Goal: Transaction & Acquisition: Book appointment/travel/reservation

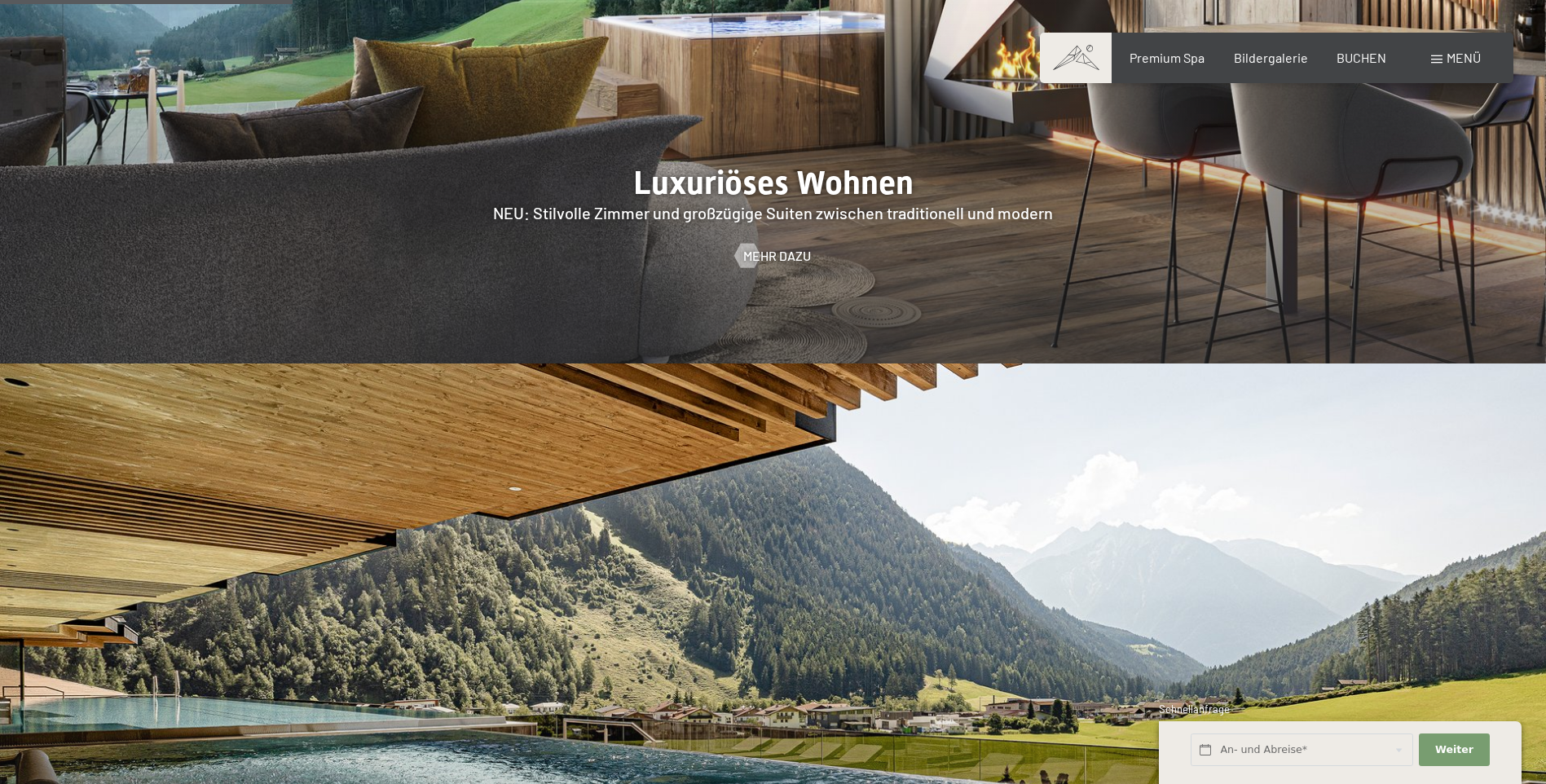
scroll to position [1915, 0]
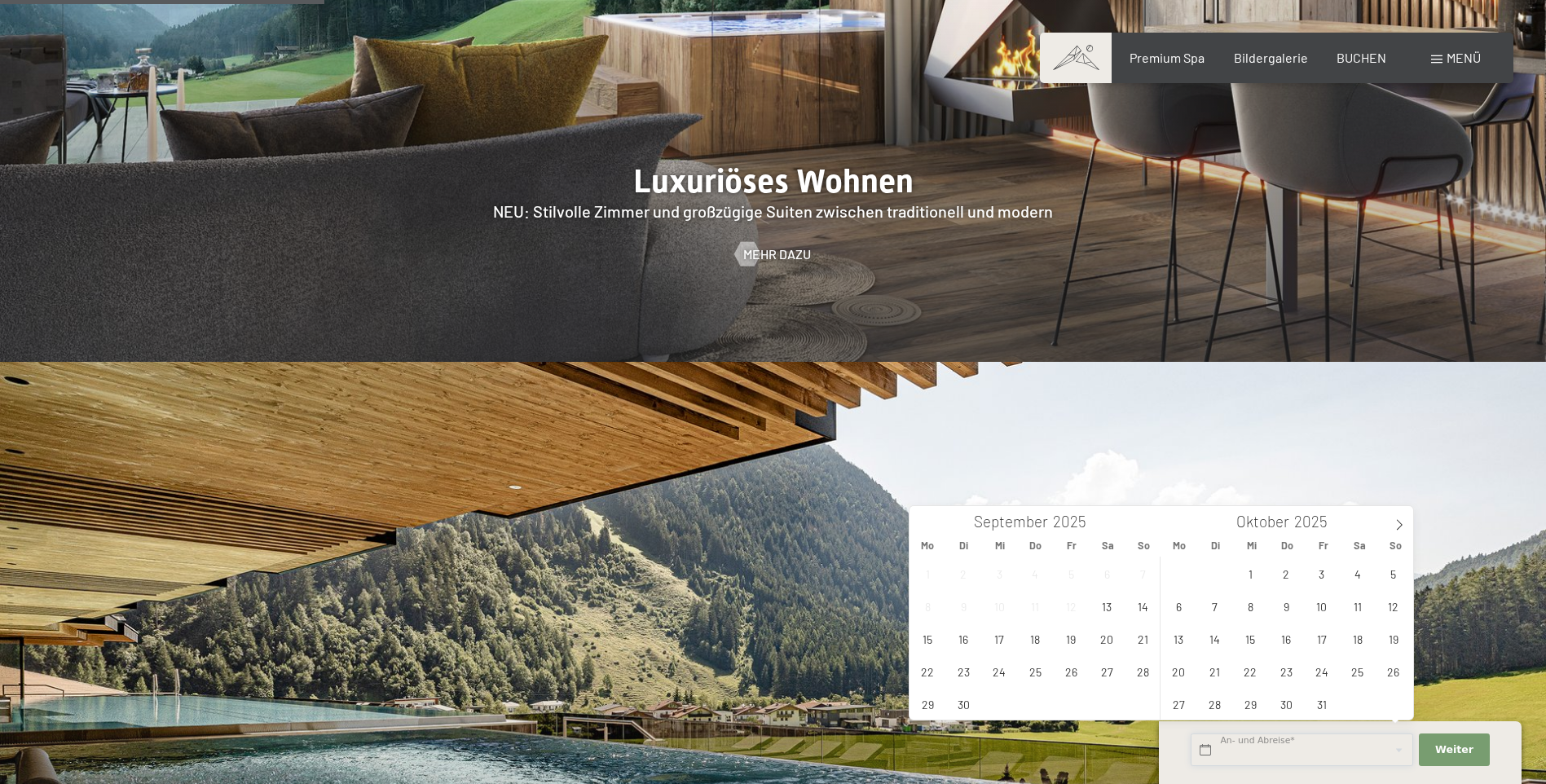
click at [1304, 748] on input "text" at bounding box center [1302, 750] width 223 height 33
click at [1331, 579] on span "3" at bounding box center [1322, 573] width 32 height 32
click at [1391, 571] on span "5" at bounding box center [1393, 573] width 32 height 32
type input "Fr. 03.10.2025 - So. 05.10.2025"
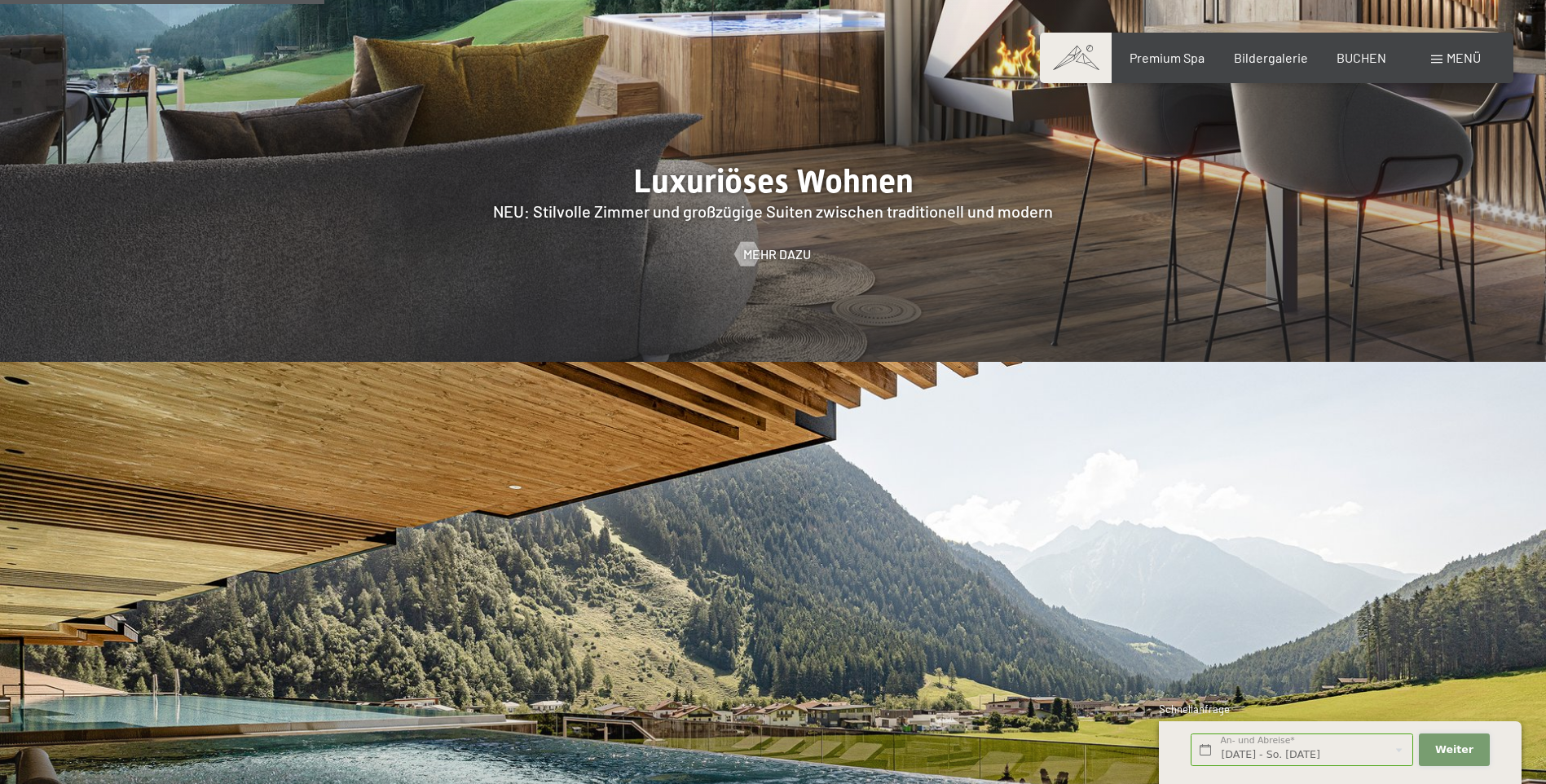
click at [1443, 742] on span "Weiter" at bounding box center [1454, 750] width 38 height 15
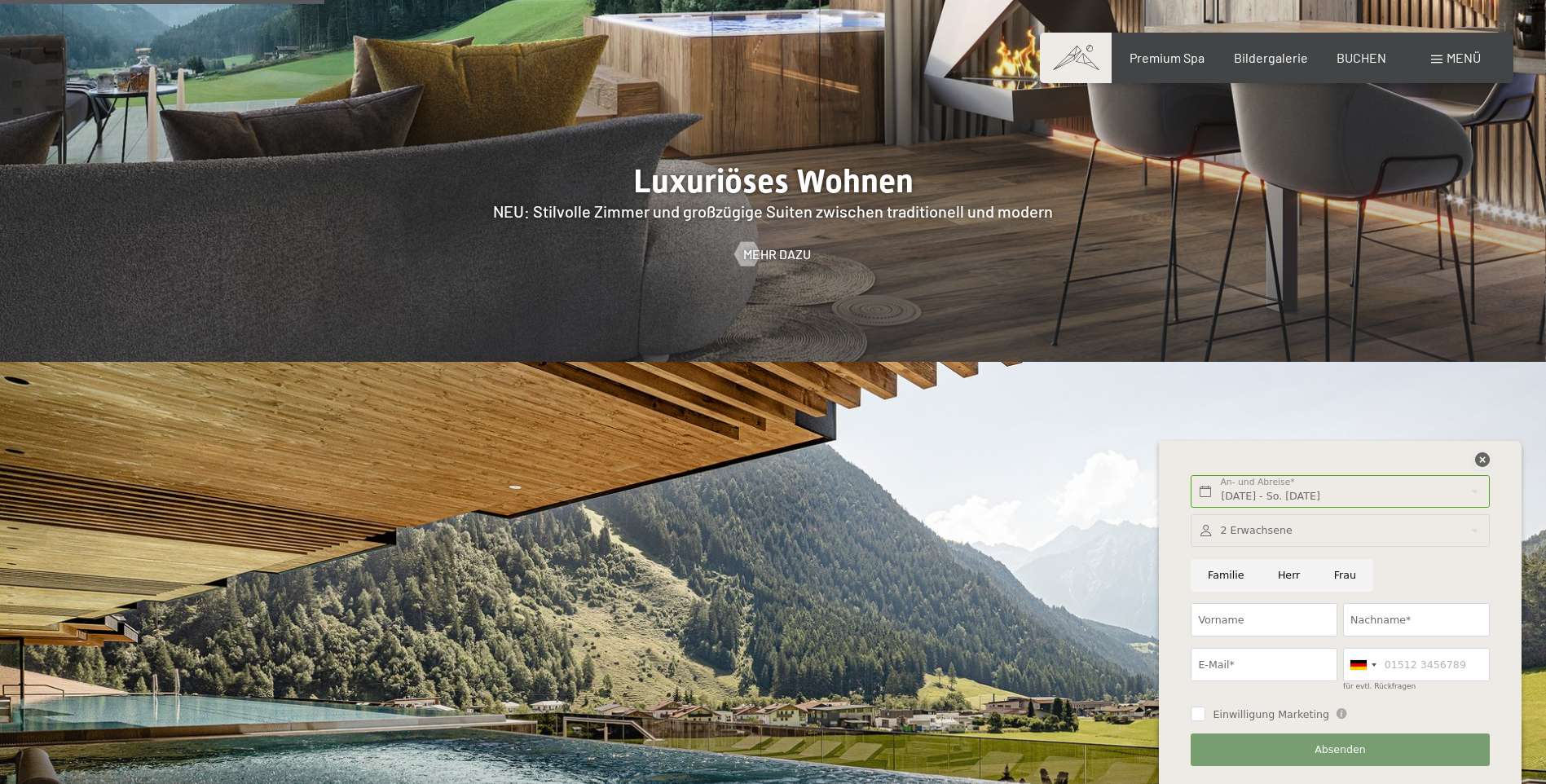
click at [1480, 459] on icon at bounding box center [1483, 460] width 15 height 15
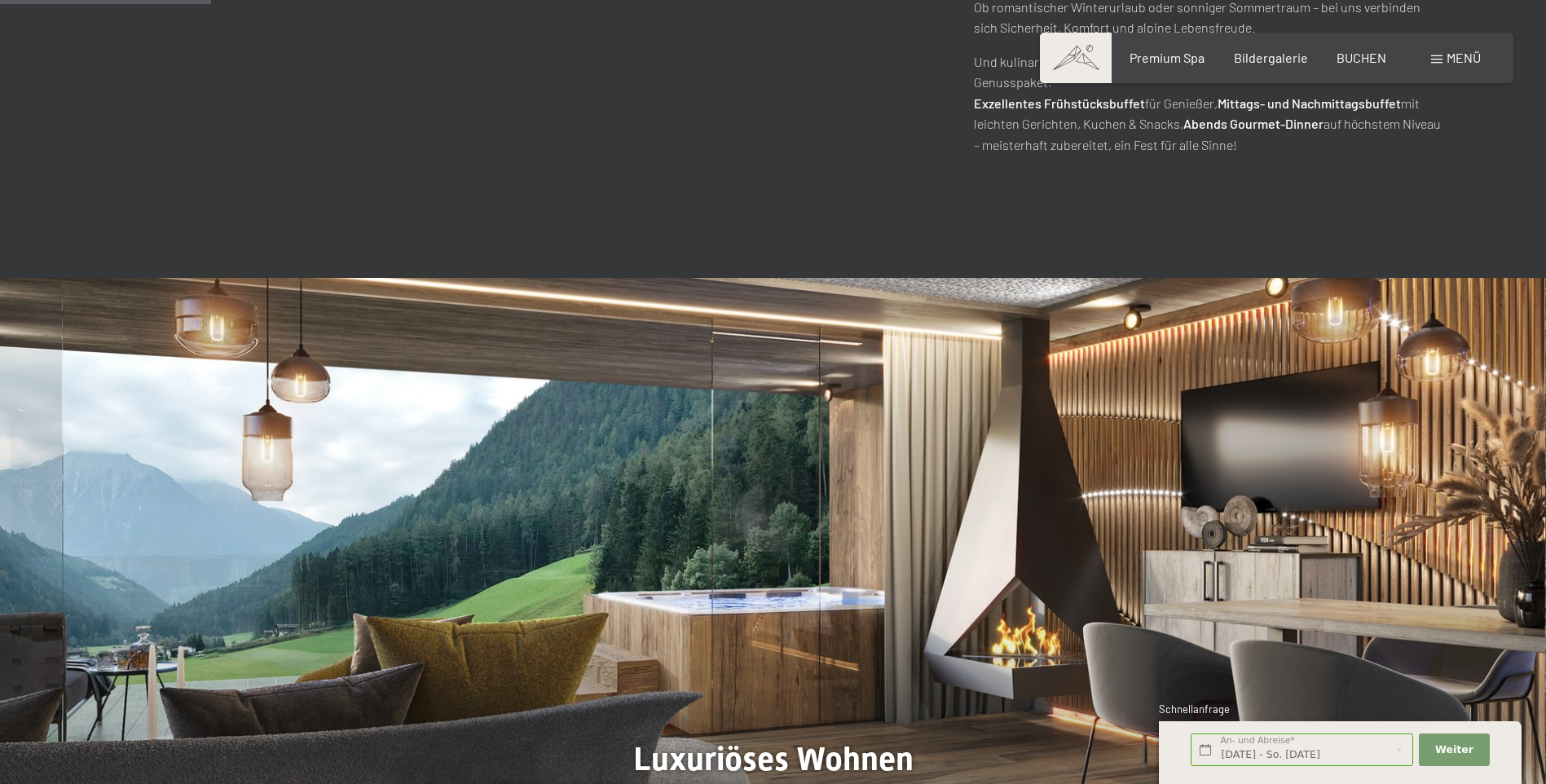
scroll to position [1181, 0]
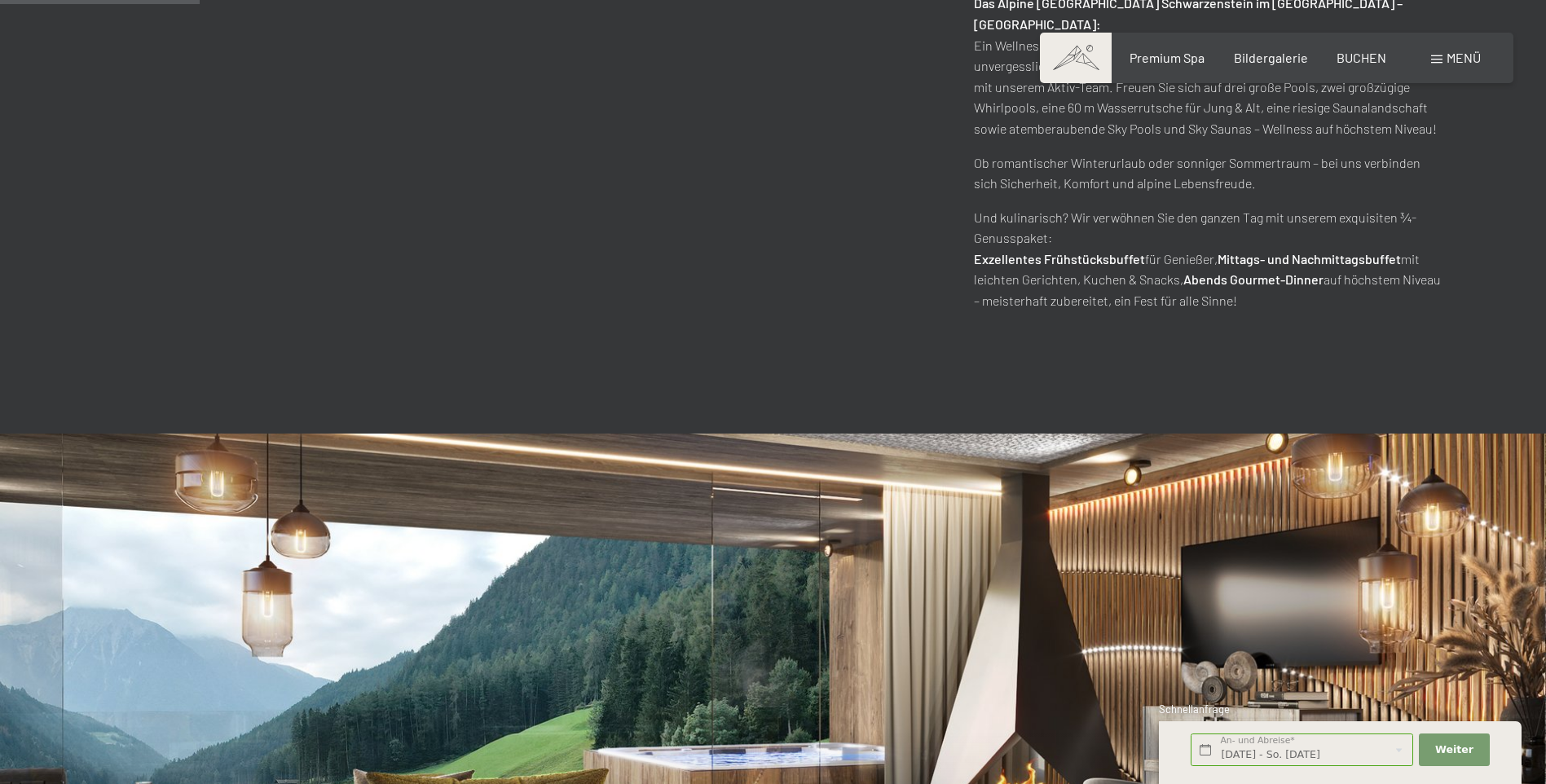
click at [1363, 67] on div "Buchen Anfragen Premium Spa Bildergalerie BUCHEN Menü DE IT EN Gutschein Bilder…" at bounding box center [1277, 58] width 408 height 18
click at [1363, 55] on span "BUCHEN" at bounding box center [1362, 55] width 50 height 16
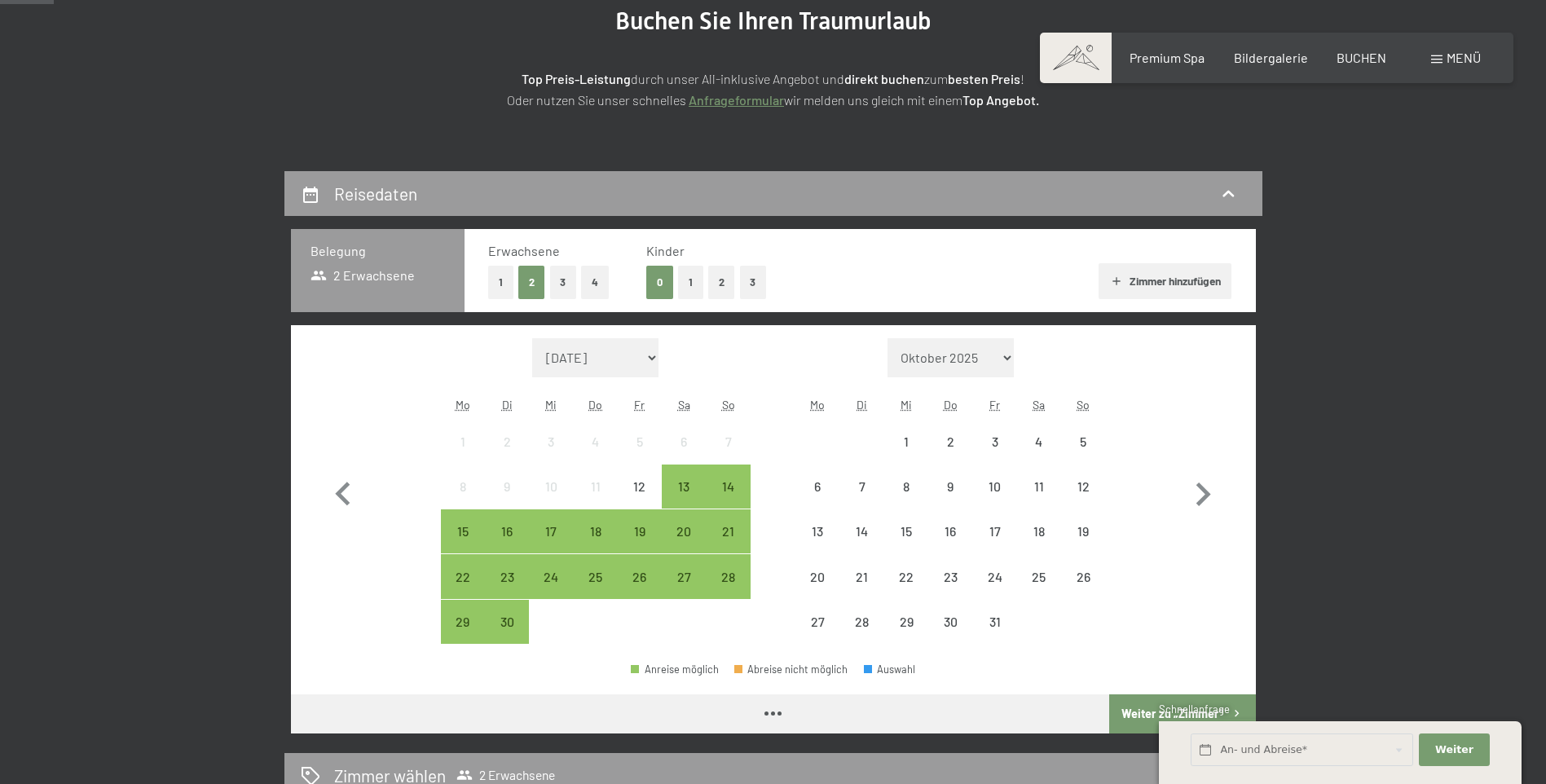
scroll to position [265, 0]
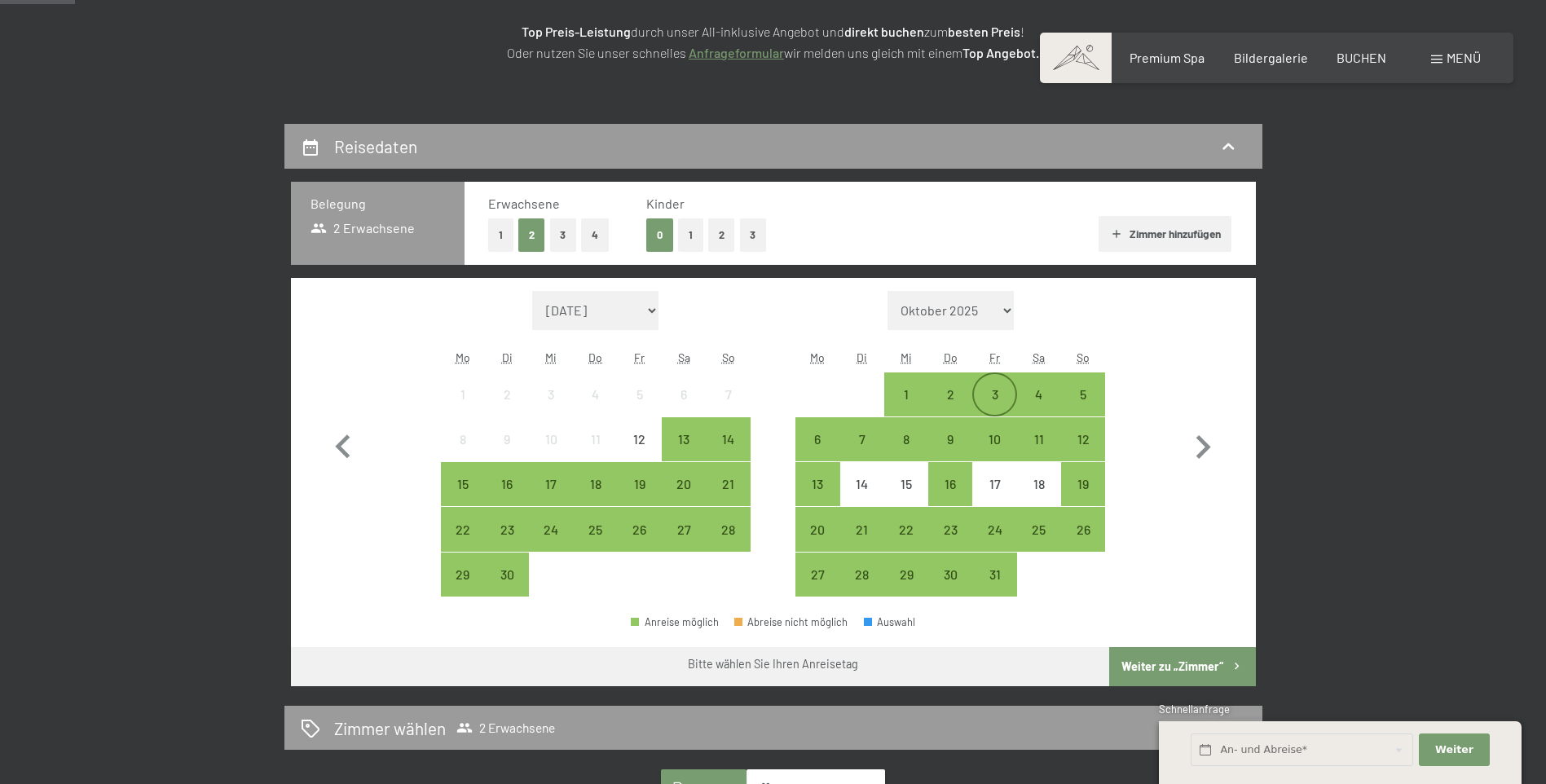
click at [988, 392] on div "3" at bounding box center [994, 407] width 41 height 41
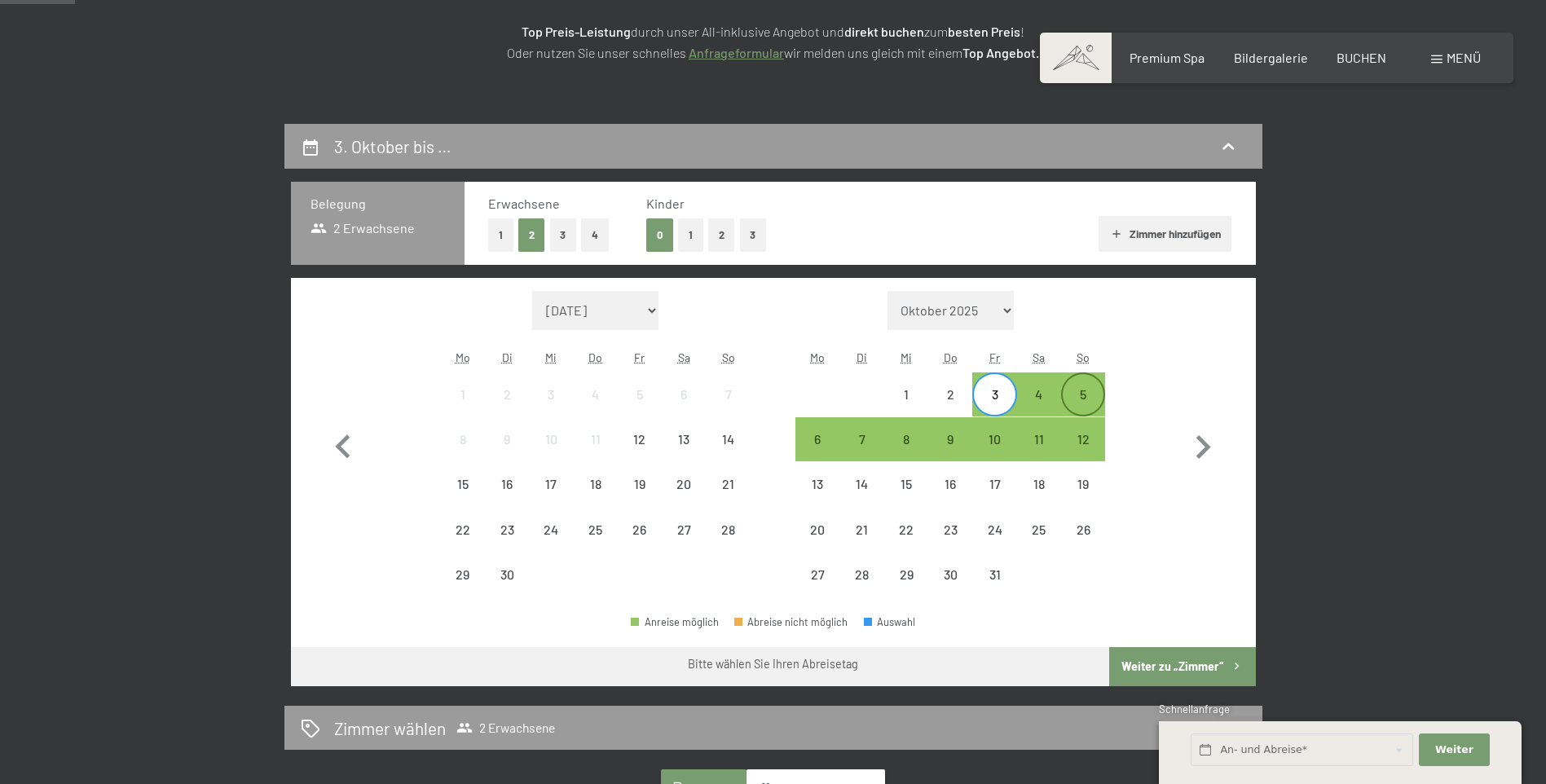
click at [1077, 387] on div "5" at bounding box center [1083, 407] width 41 height 41
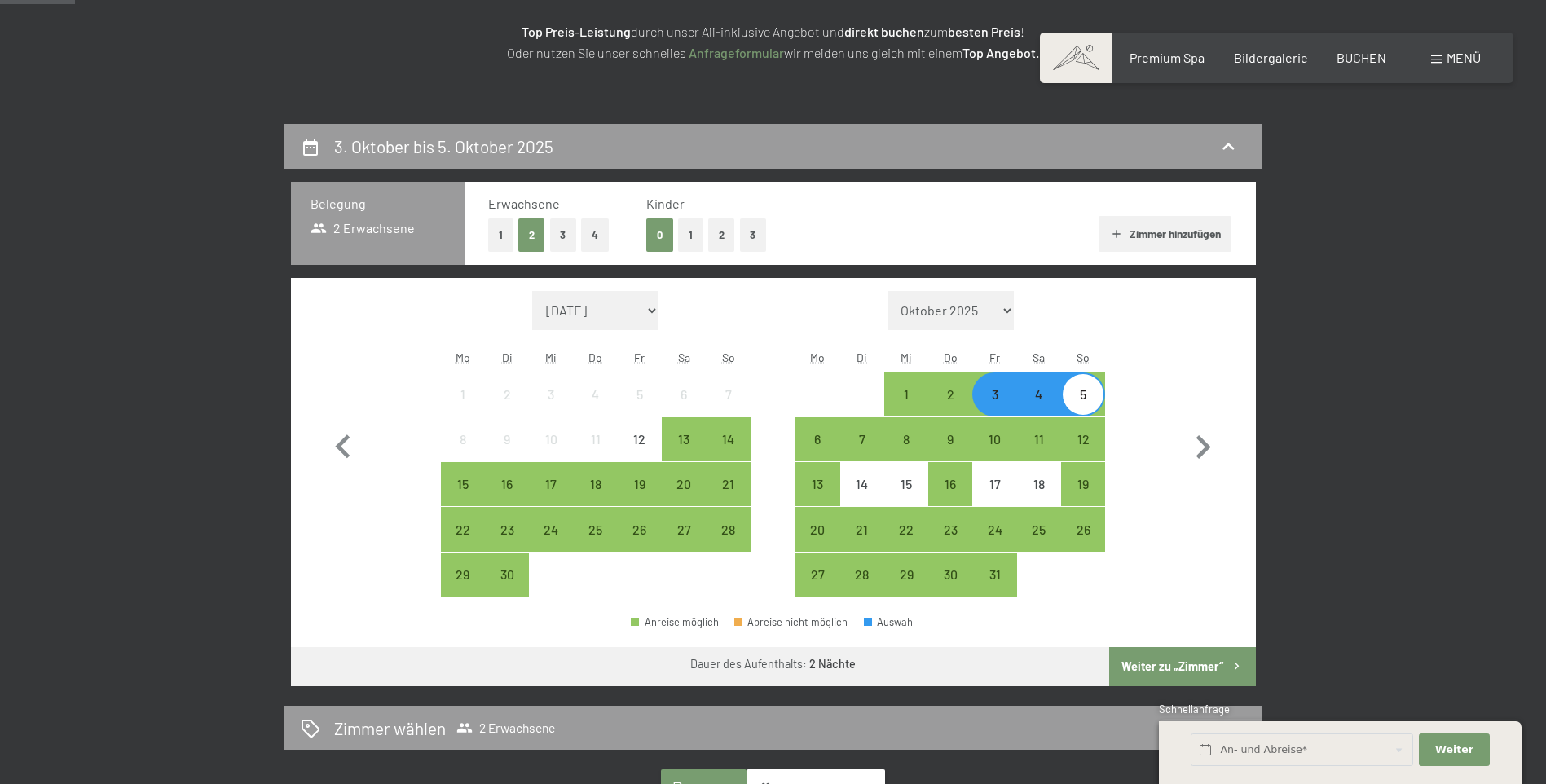
click at [1173, 662] on button "Weiter zu „Zimmer“" at bounding box center [1182, 666] width 146 height 39
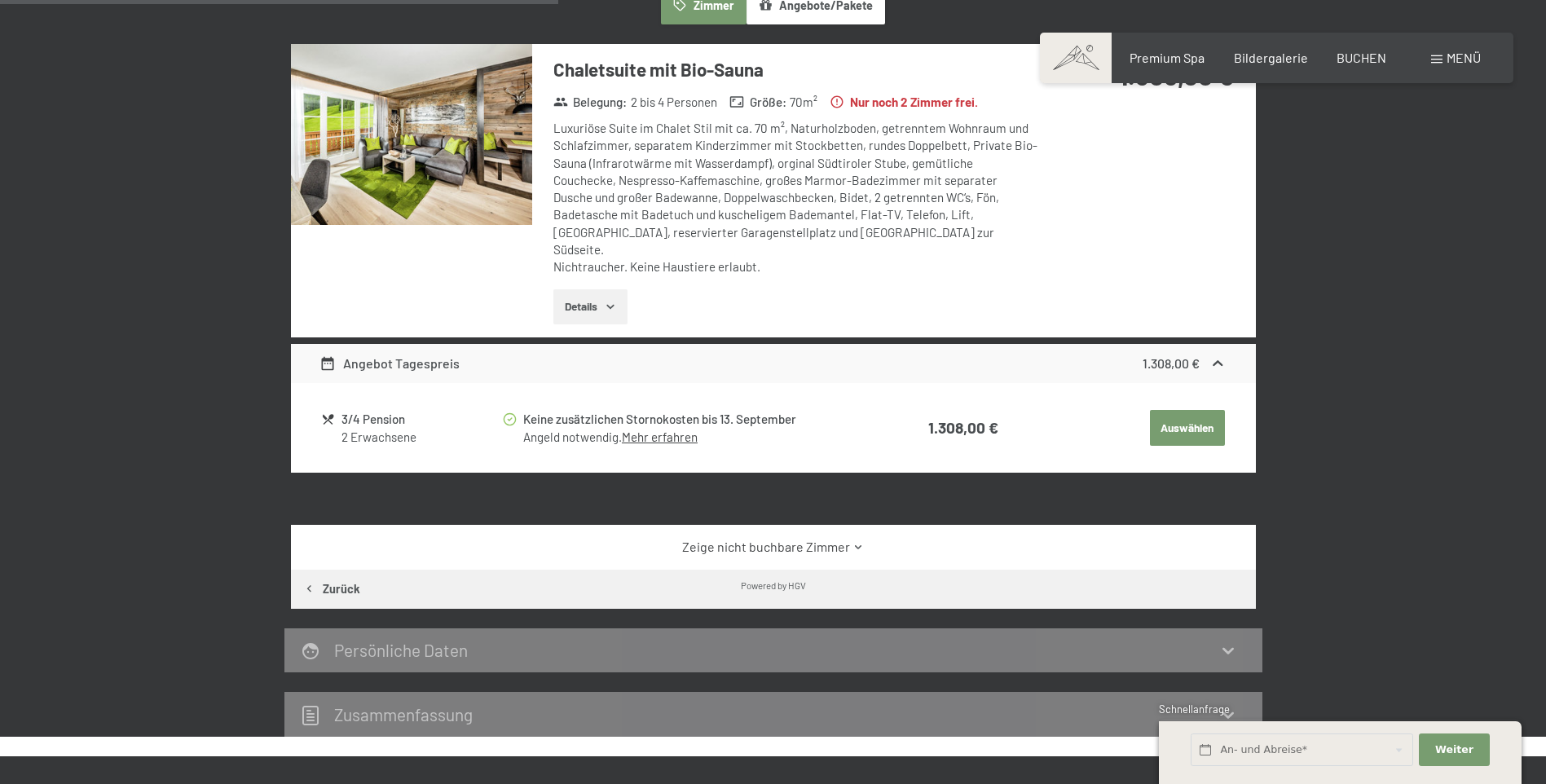
scroll to position [572, 0]
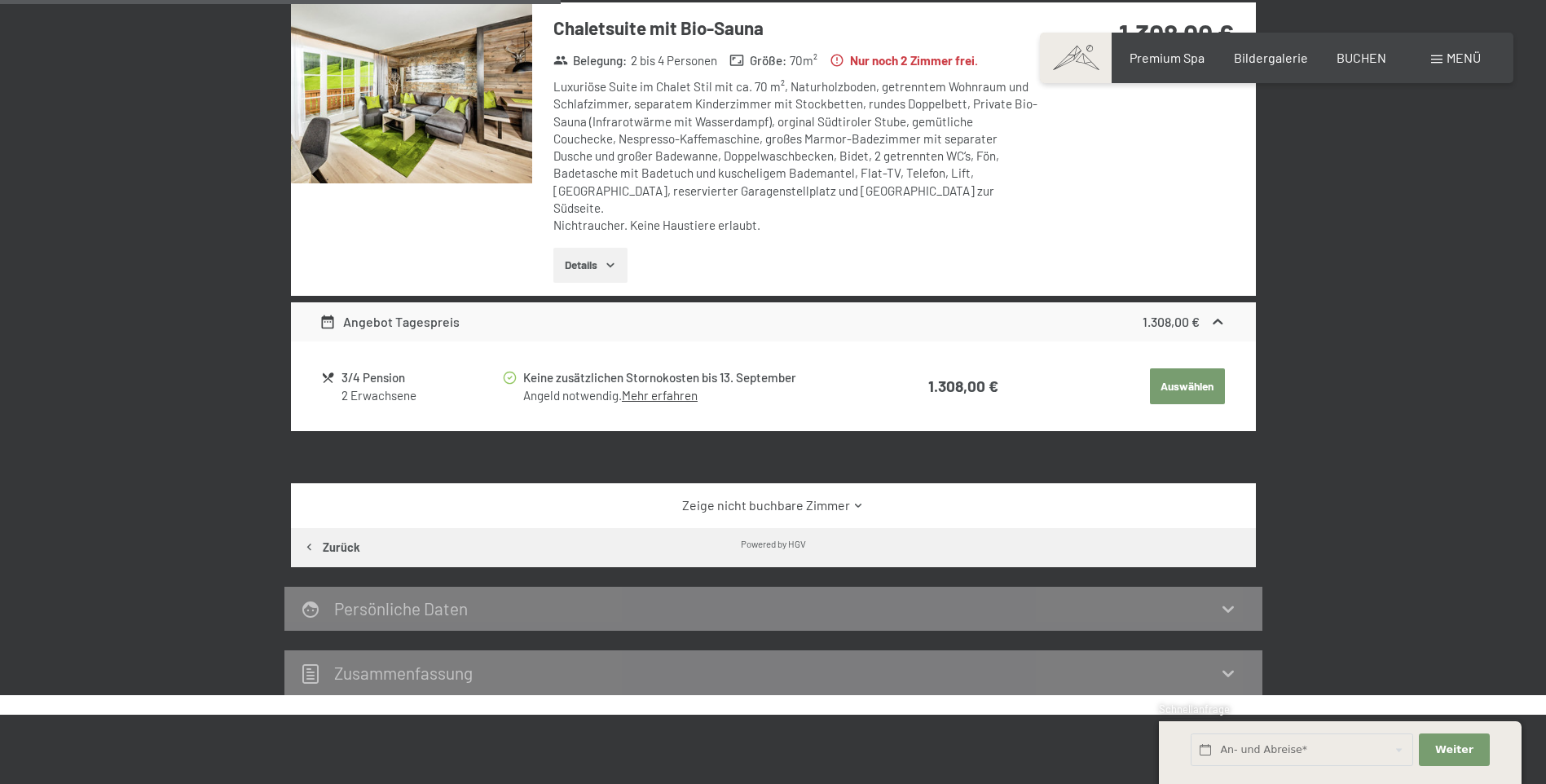
click at [853, 499] on icon at bounding box center [858, 505] width 13 height 12
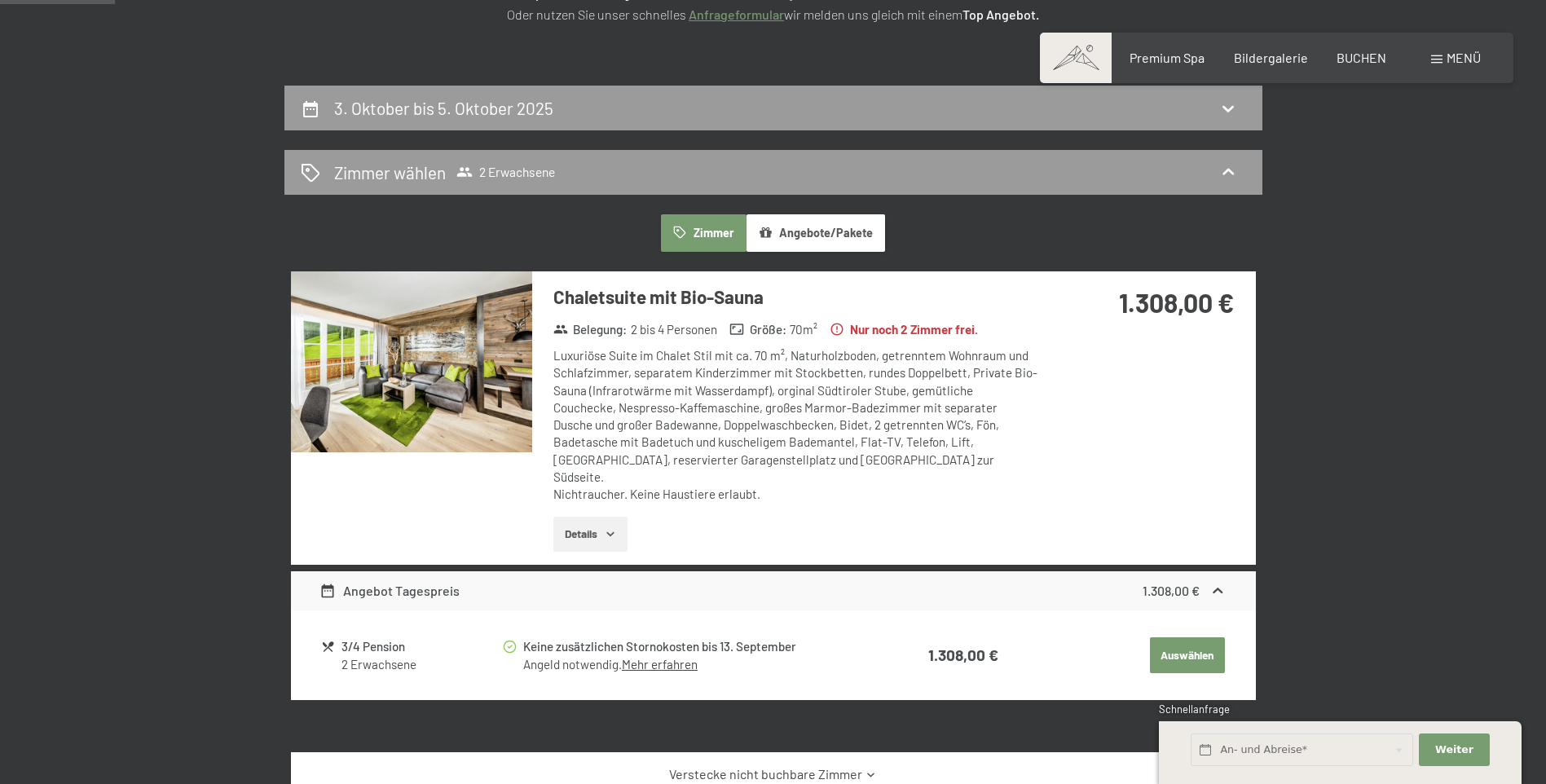
scroll to position [387, 0]
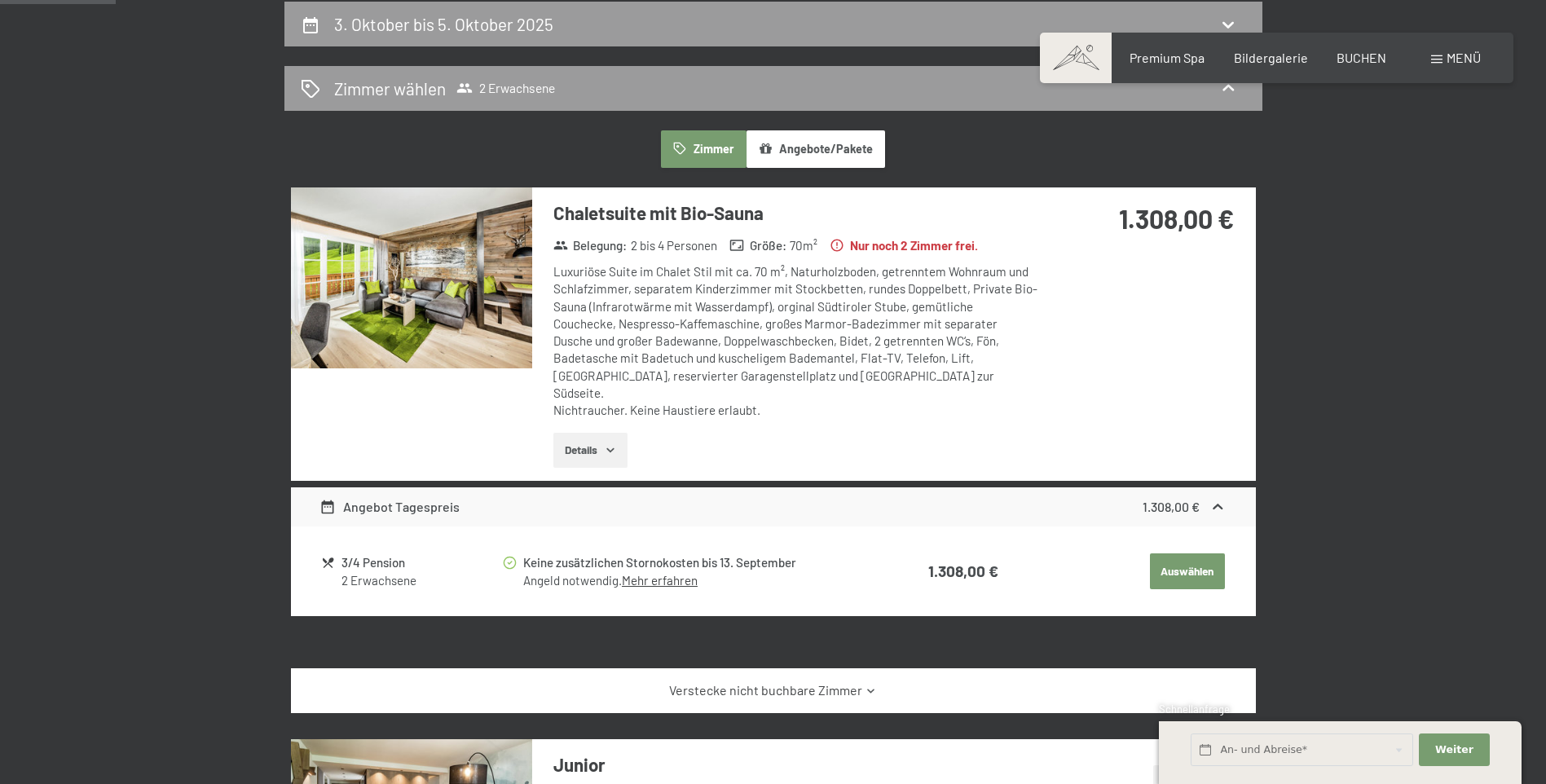
click at [1193, 553] on button "Auswählen" at bounding box center [1188, 571] width 75 height 36
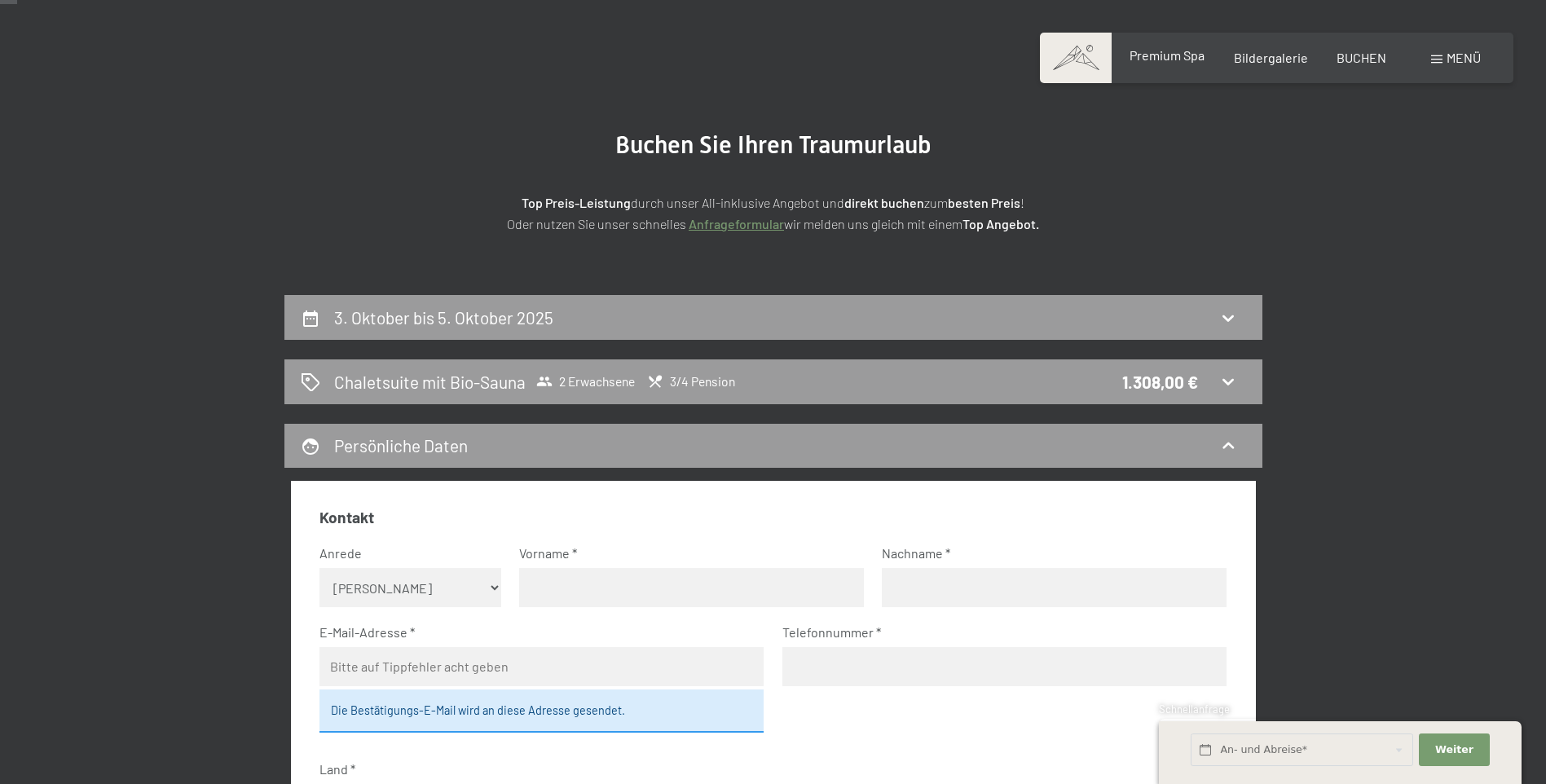
scroll to position [20, 0]
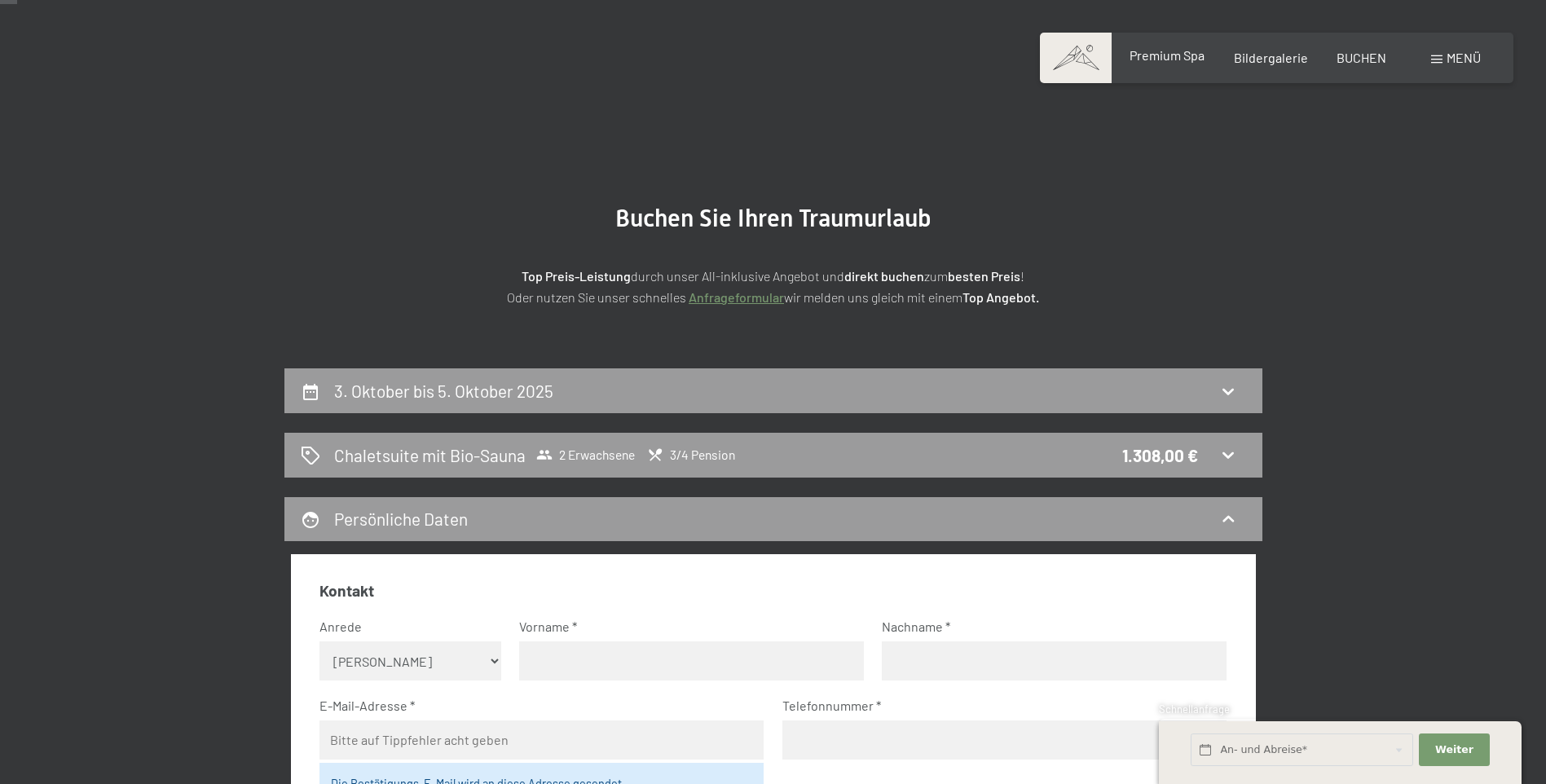
click at [1179, 53] on span "Premium Spa" at bounding box center [1167, 55] width 75 height 16
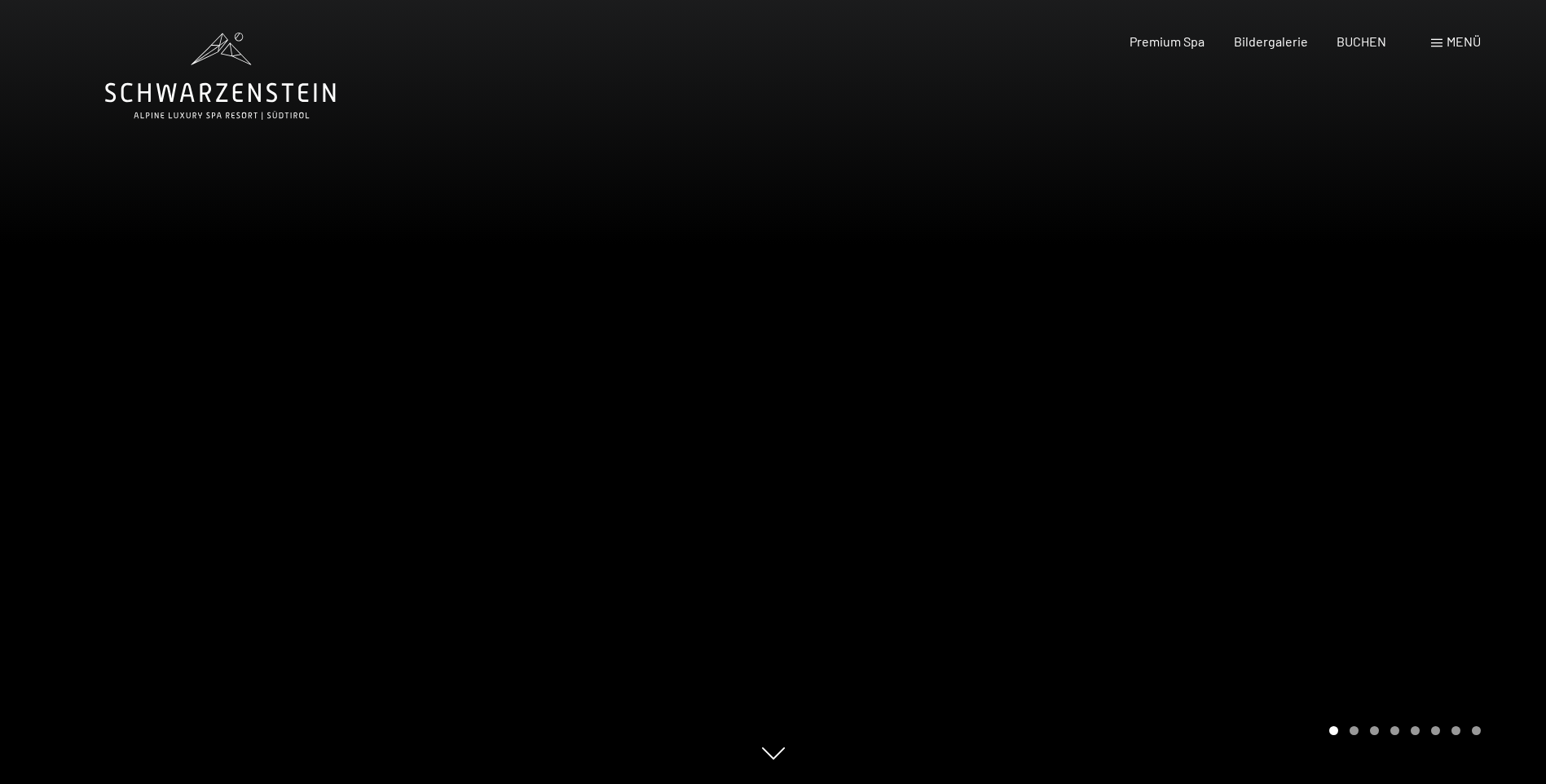
click at [1374, 521] on div at bounding box center [1160, 392] width 773 height 784
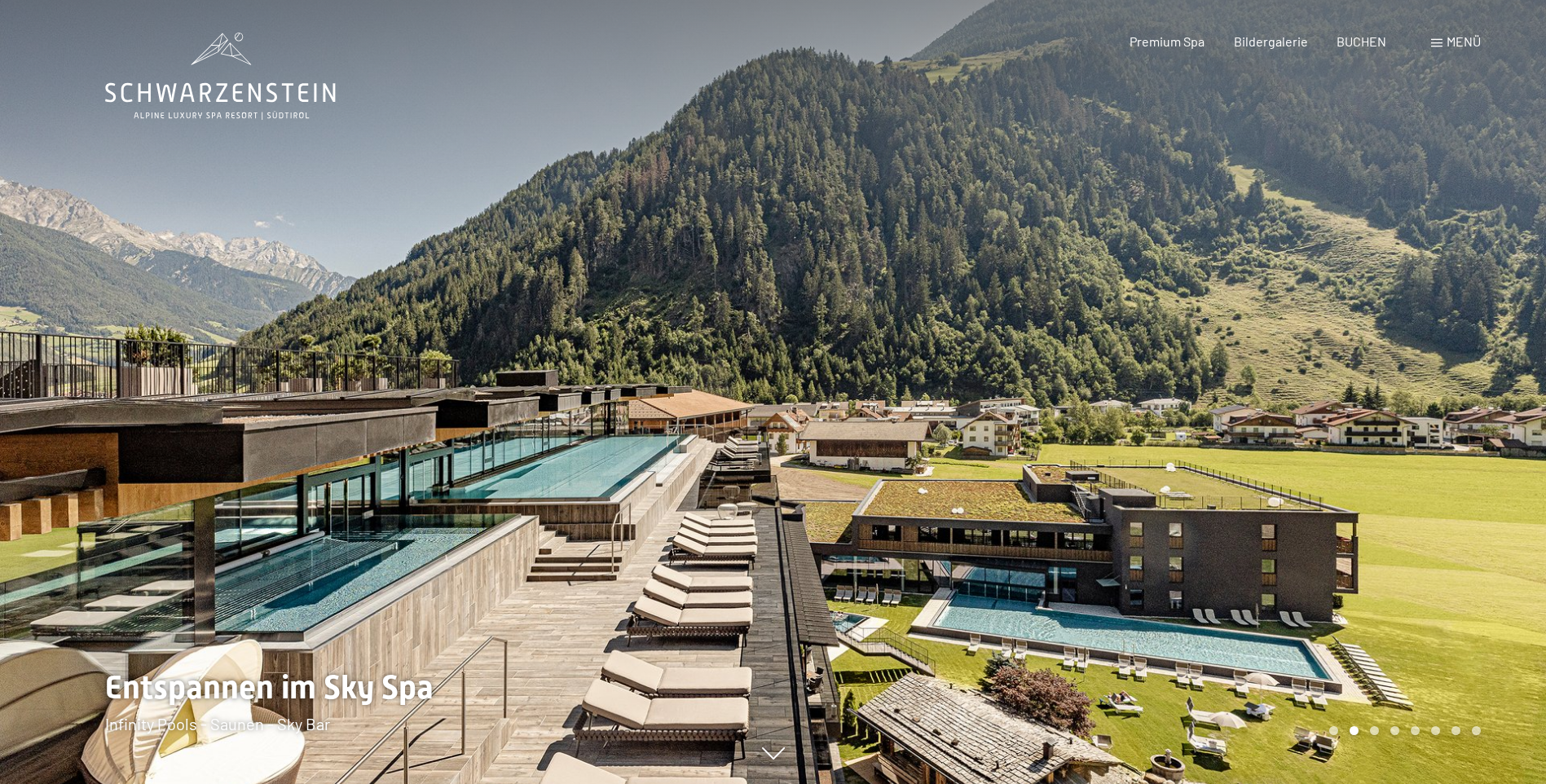
click at [1374, 521] on div at bounding box center [1160, 392] width 773 height 784
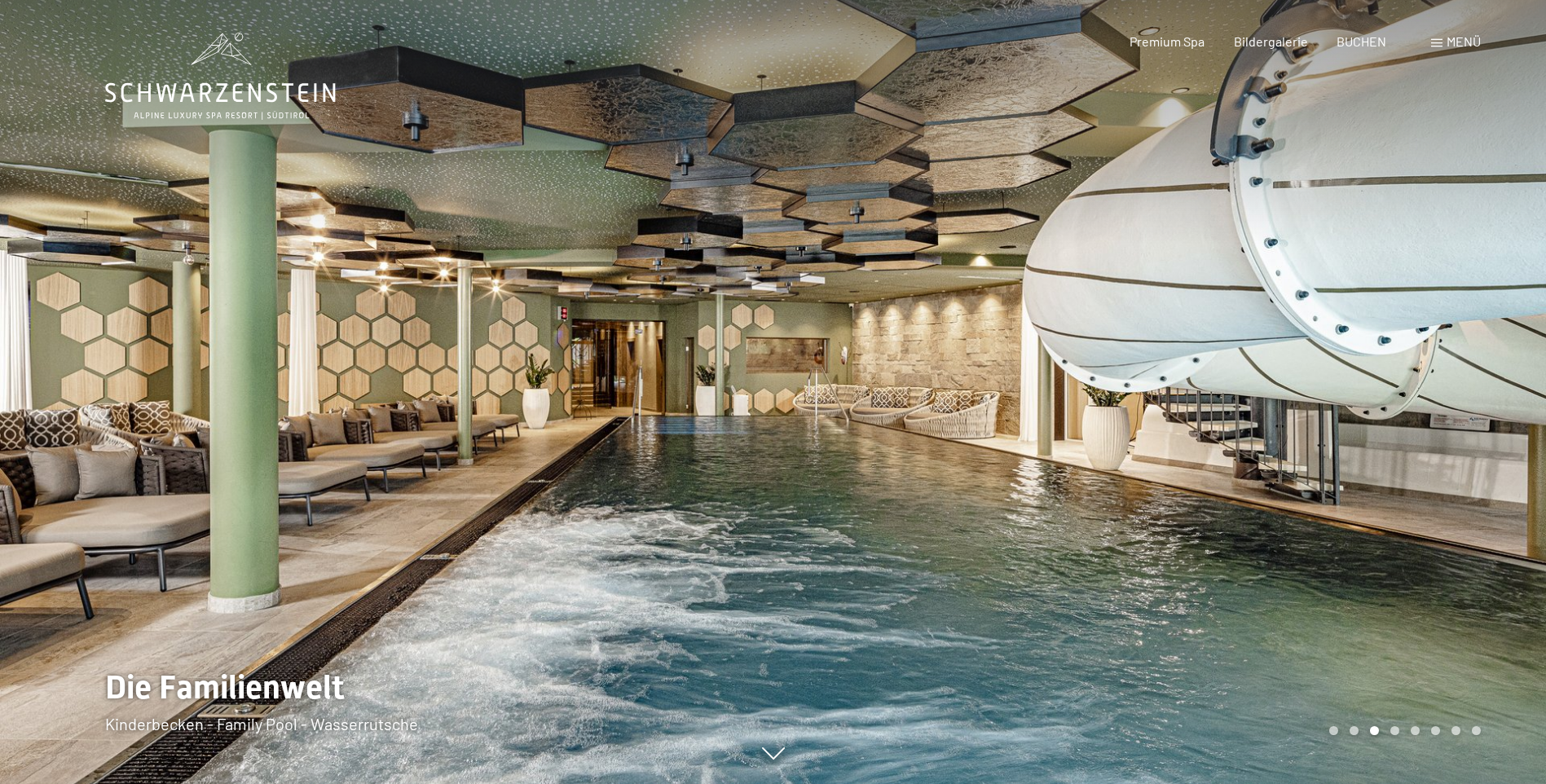
click at [1374, 521] on div at bounding box center [1160, 392] width 773 height 784
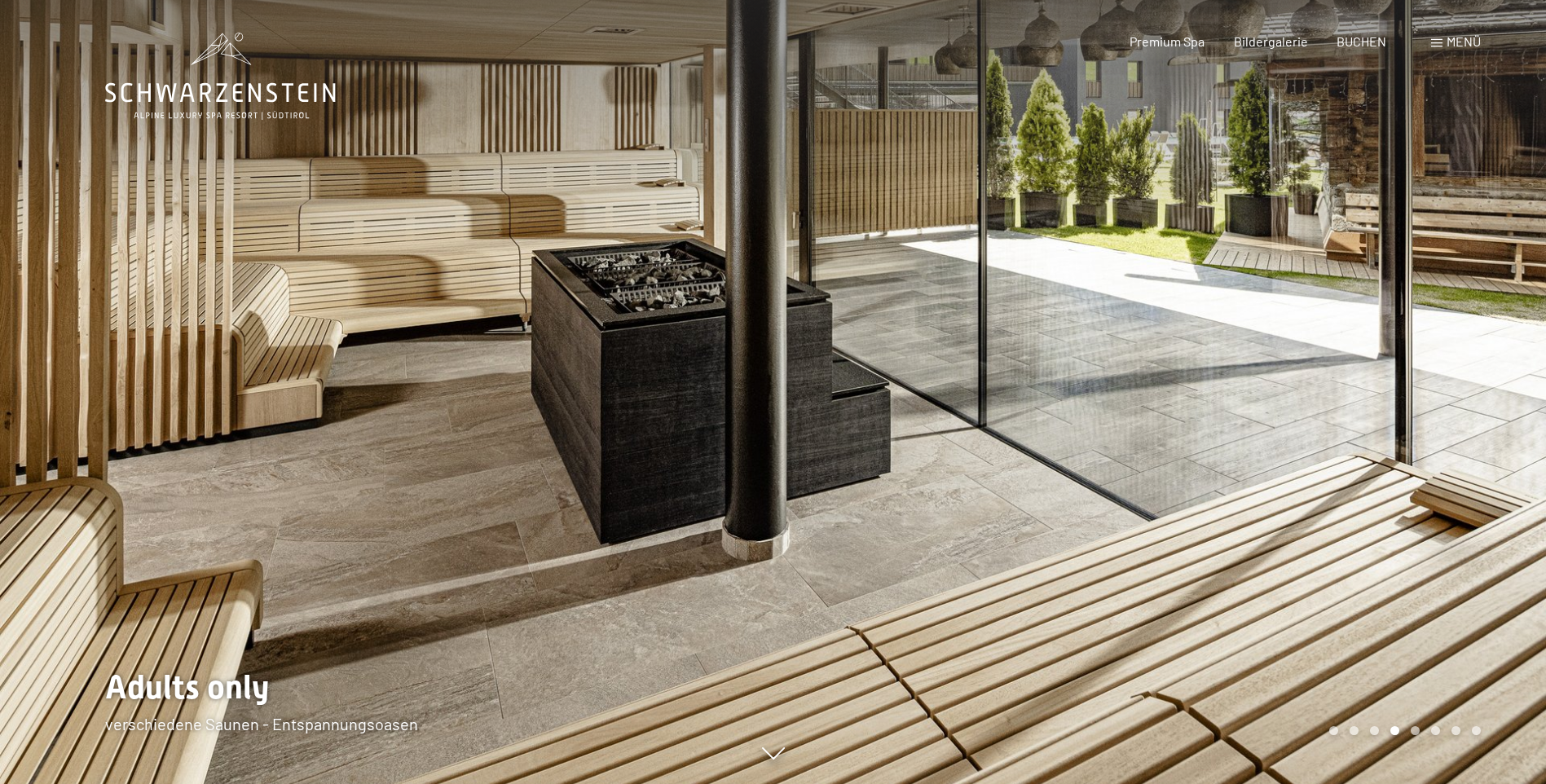
click at [1374, 521] on div at bounding box center [1160, 392] width 773 height 784
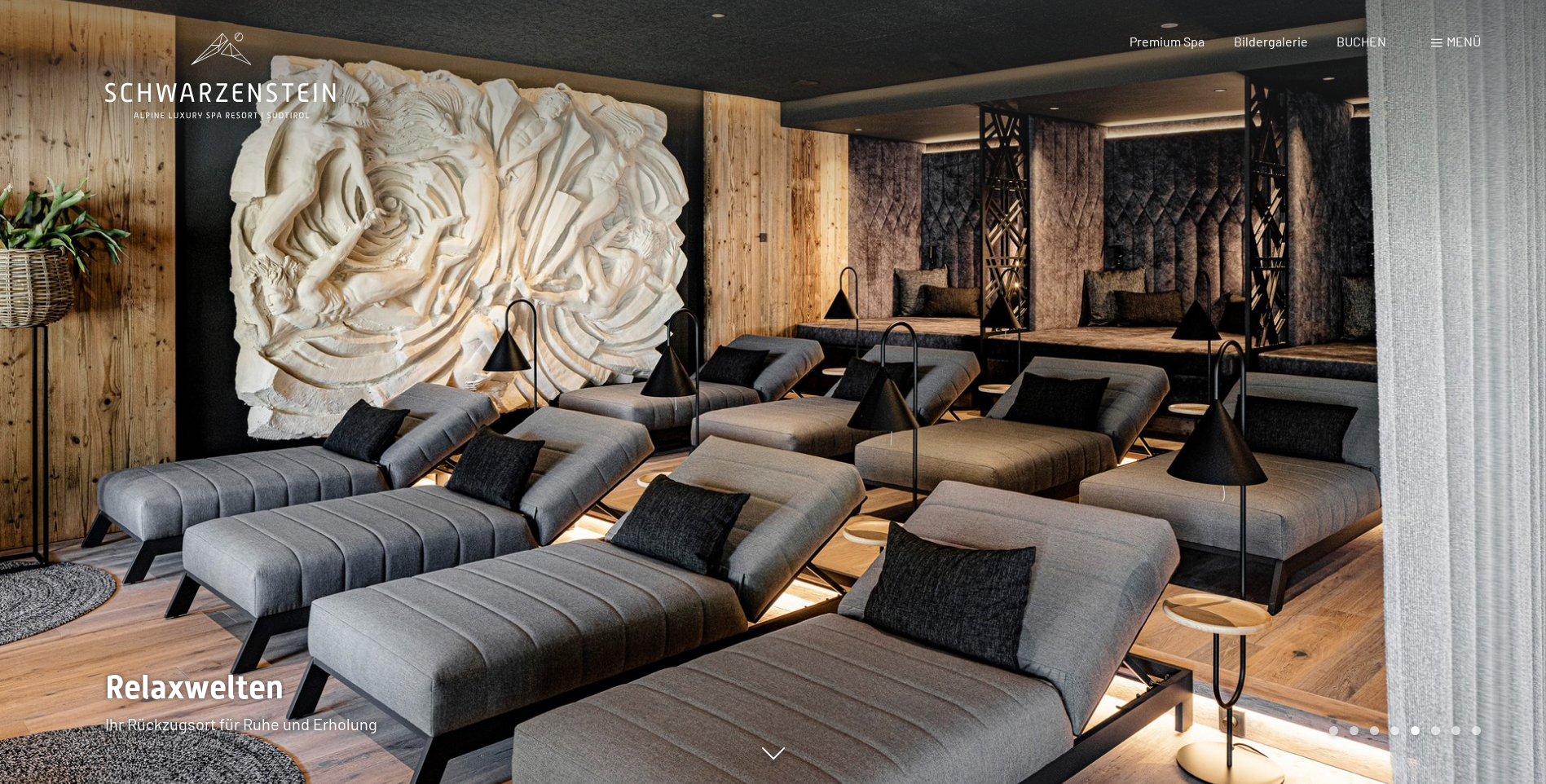
click at [1374, 521] on div at bounding box center [1160, 392] width 773 height 784
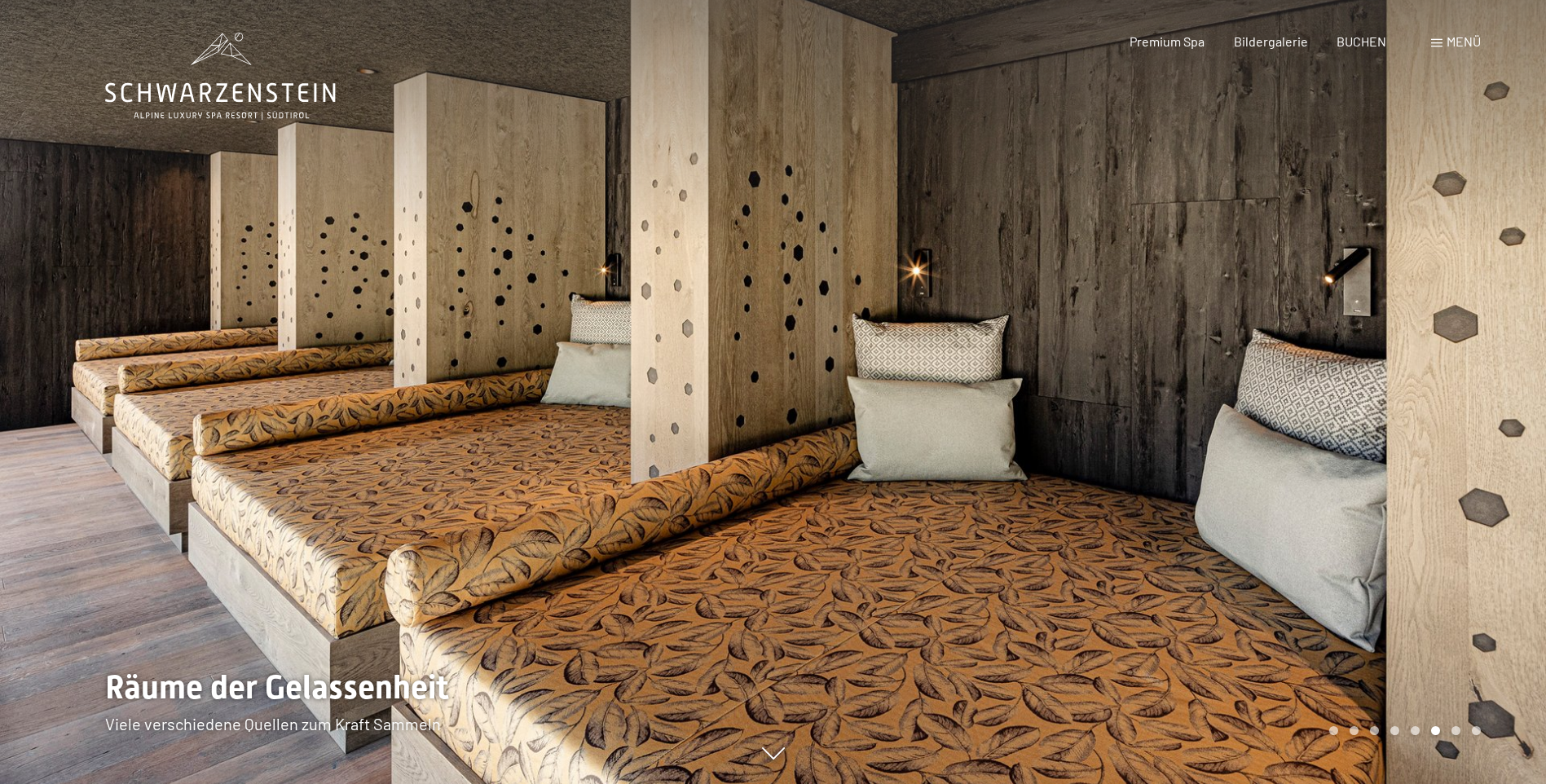
click at [1374, 521] on div at bounding box center [1160, 392] width 773 height 784
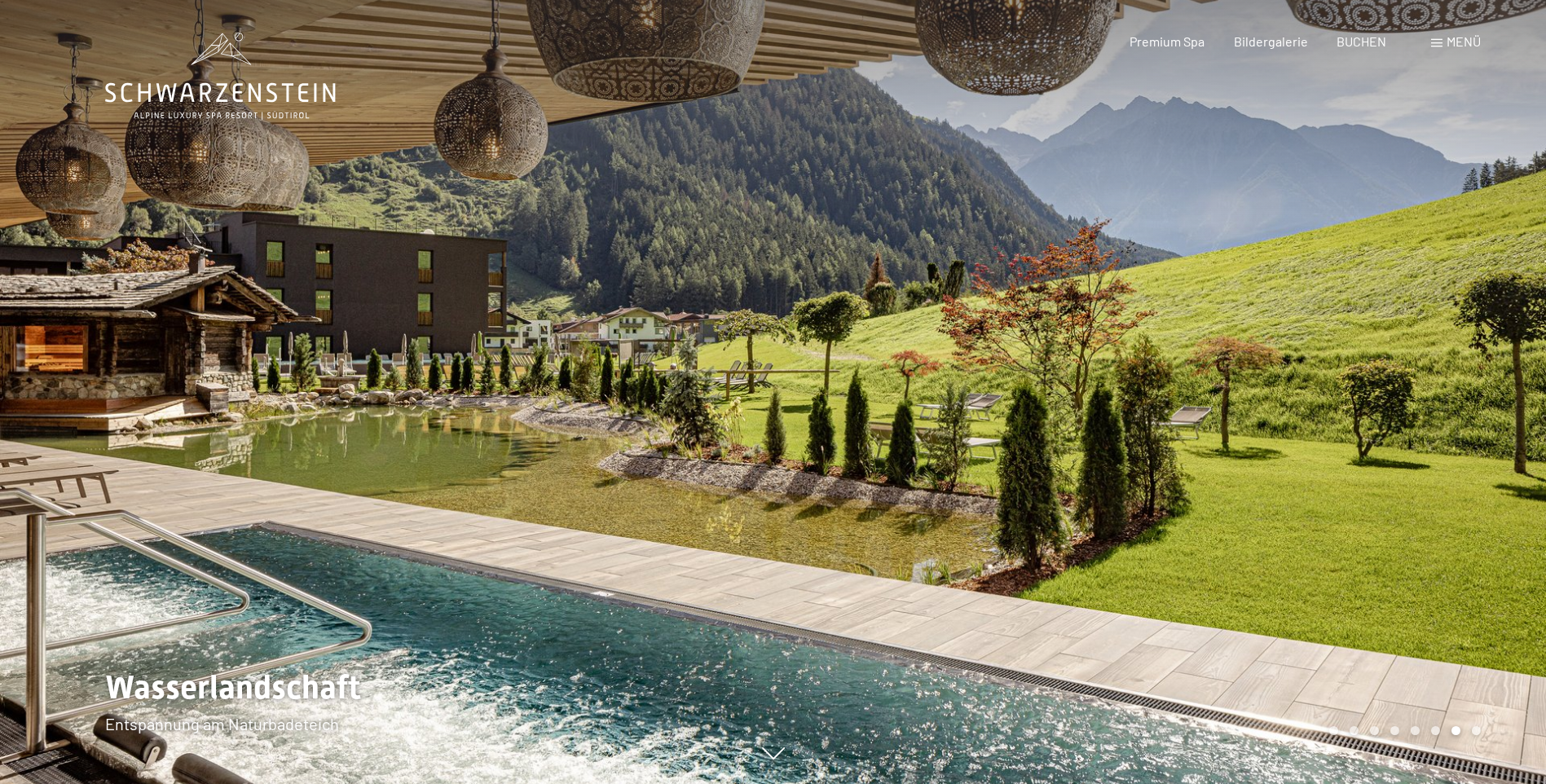
click at [1374, 521] on div at bounding box center [1160, 392] width 773 height 784
